Goal: Task Accomplishment & Management: Manage account settings

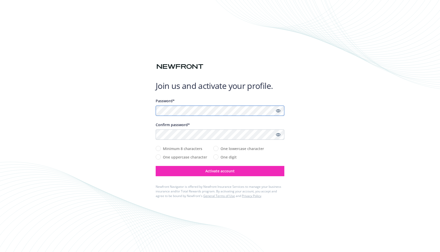
click at [0, 252] on com-1password-button at bounding box center [0, 252] width 0 height 0
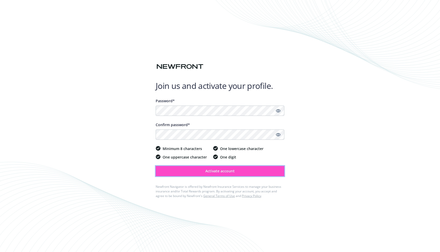
click at [236, 170] on button "Activate account" at bounding box center [220, 171] width 129 height 10
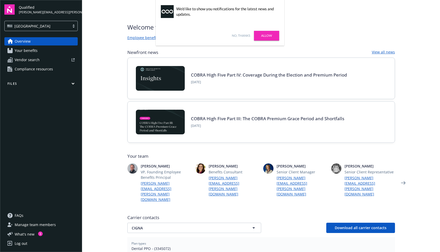
click at [272, 35] on link "Allow" at bounding box center [266, 36] width 25 height 10
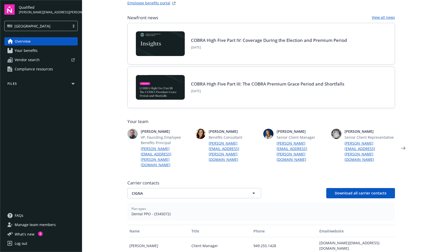
scroll to position [36, 0]
